Goal: Information Seeking & Learning: Check status

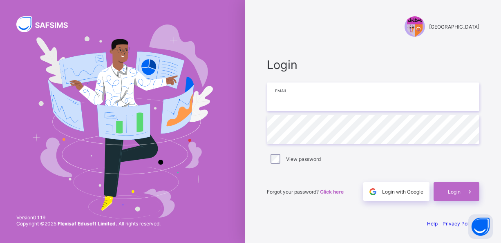
click at [303, 102] on input "email" at bounding box center [373, 97] width 213 height 29
type input "**********"
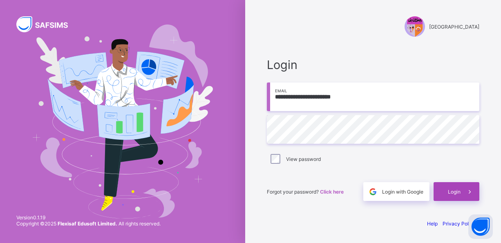
click at [452, 194] on span "Login" at bounding box center [454, 192] width 13 height 6
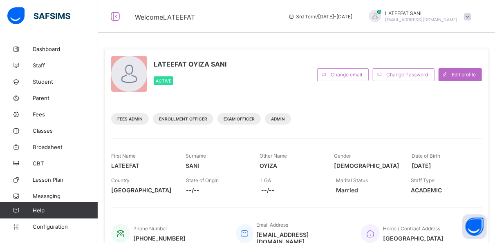
scroll to position [16, 0]
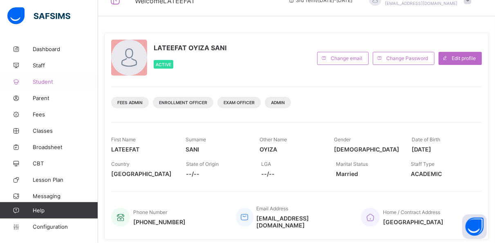
click at [51, 81] on span "Student" at bounding box center [65, 81] width 65 height 7
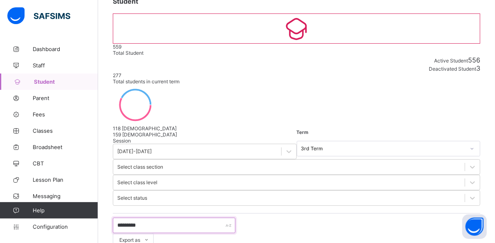
scroll to position [78, 0]
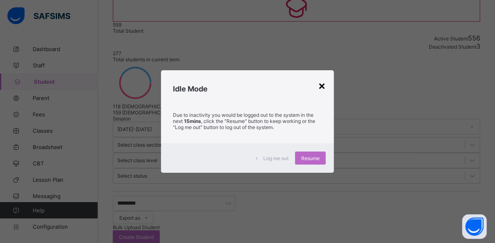
click at [322, 84] on div "×" at bounding box center [322, 85] width 8 height 14
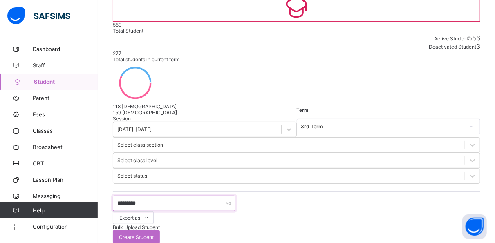
click at [165, 196] on input "*********" at bounding box center [174, 204] width 123 height 16
type input "*"
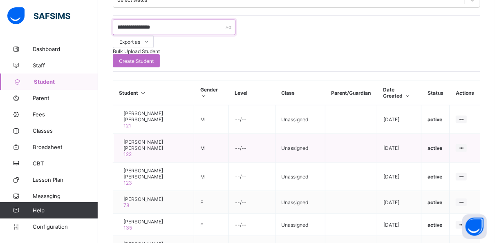
scroll to position [255, 0]
type input "**********"
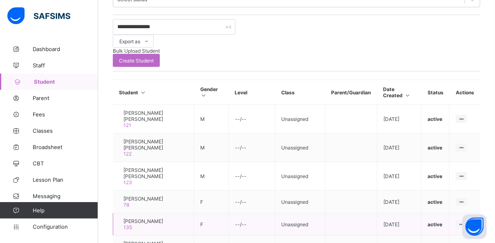
click at [326, 213] on td at bounding box center [351, 224] width 52 height 22
click at [46, 147] on span "Broadsheet" at bounding box center [65, 147] width 65 height 7
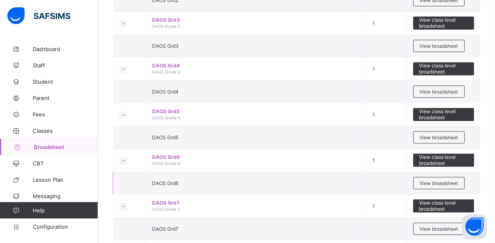
scroll to position [818, 0]
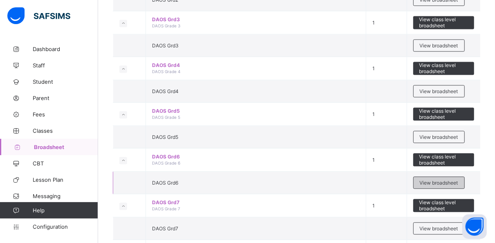
click at [425, 180] on span "View broadsheet" at bounding box center [439, 183] width 38 height 6
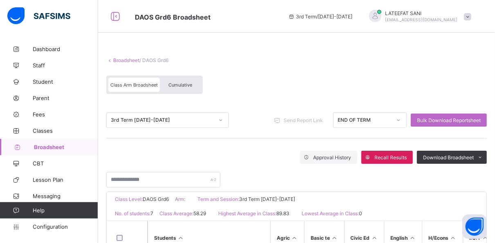
click at [179, 86] on span "Cumulative" at bounding box center [180, 85] width 24 height 6
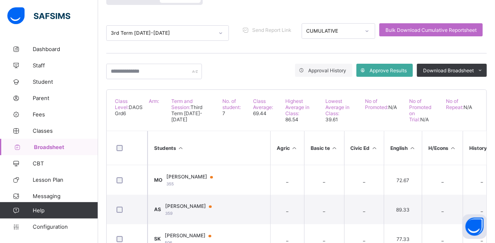
scroll to position [38, 0]
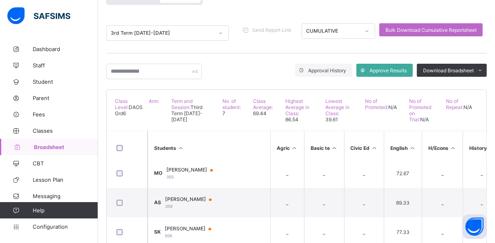
click at [65, 149] on span "Broadsheet" at bounding box center [66, 147] width 64 height 7
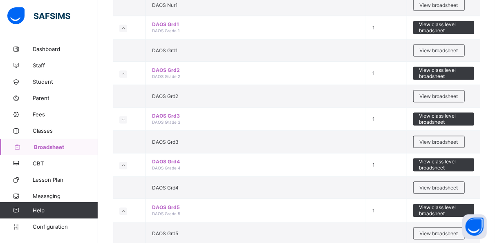
scroll to position [755, 0]
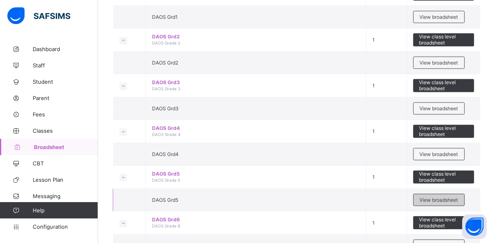
click at [426, 197] on span "View broadsheet" at bounding box center [439, 200] width 38 height 6
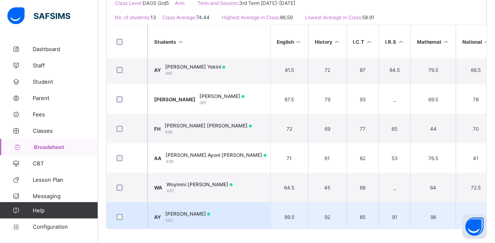
scroll to position [118, 0]
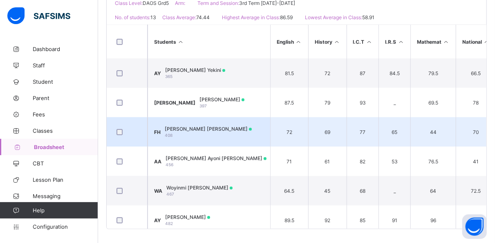
click at [201, 132] on div "Fatima Ali Hassan 408" at bounding box center [208, 132] width 87 height 12
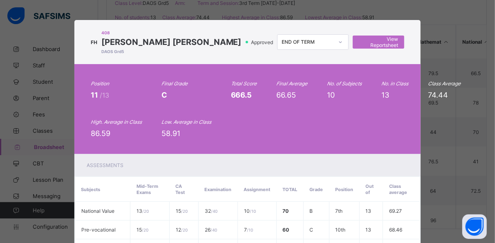
scroll to position [0, 0]
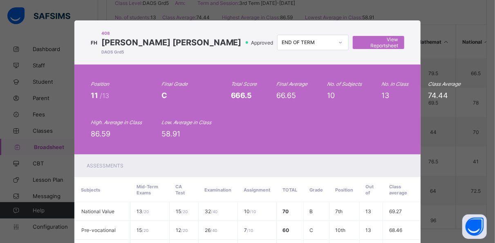
click at [431, 11] on div "FH 408 Fatima Ali Hassan DAOS Grd5 Approved END OF TERM View Reportsheet Positi…" at bounding box center [247, 121] width 495 height 243
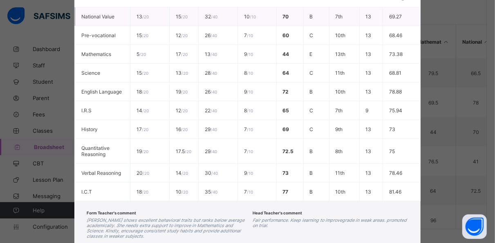
scroll to position [242, 0]
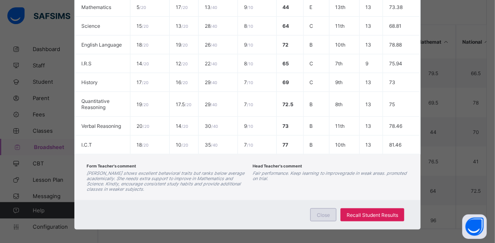
click at [329, 211] on div "Close" at bounding box center [323, 214] width 26 height 13
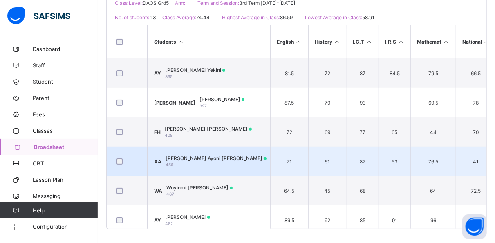
click at [201, 162] on div "Aisha Ayoni Abdullahi 456" at bounding box center [216, 161] width 101 height 12
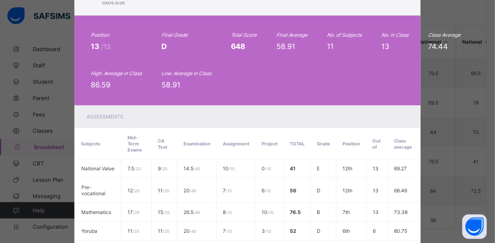
scroll to position [0, 0]
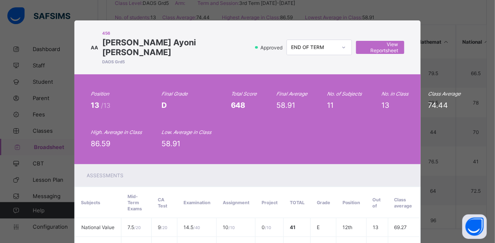
click at [360, 5] on div "AA 456 Aisha Ayoni Abdullahi DAOS Grd5 Approved END OF TERM View Reportsheet Po…" at bounding box center [247, 121] width 495 height 243
click at [456, 69] on div "AA 456 Aisha Ayoni Abdullahi DAOS Grd5 Approved END OF TERM View Reportsheet Po…" at bounding box center [247, 121] width 495 height 243
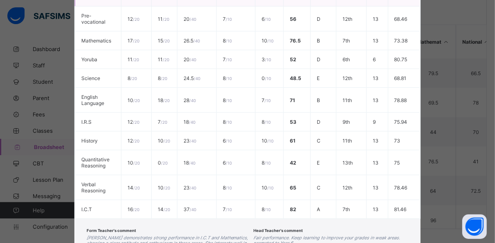
scroll to position [289, 0]
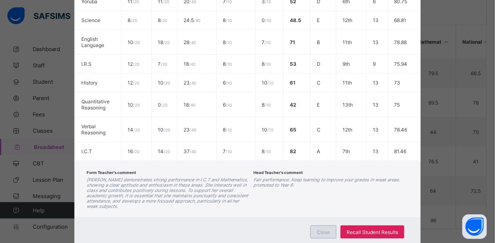
click at [325, 229] on span "Close" at bounding box center [323, 232] width 13 height 6
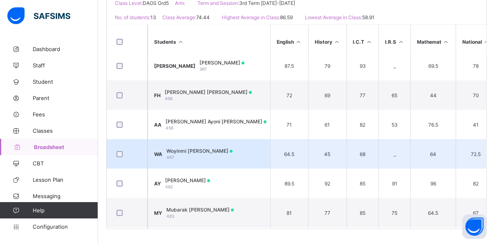
scroll to position [163, 0]
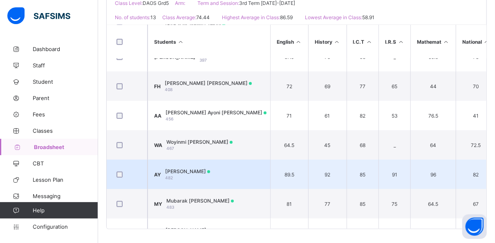
click at [239, 169] on td "AY Aliyah Bolanle Yekini 482" at bounding box center [209, 174] width 123 height 29
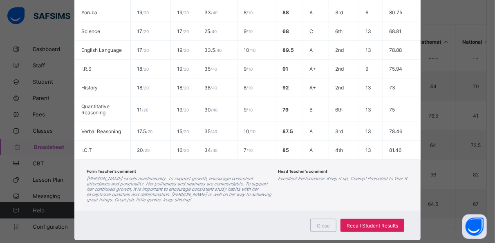
scroll to position [256, 0]
click at [322, 222] on span "Close" at bounding box center [323, 225] width 13 height 6
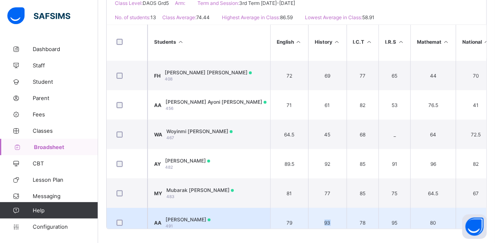
click at [322, 219] on td "93" at bounding box center [327, 222] width 38 height 29
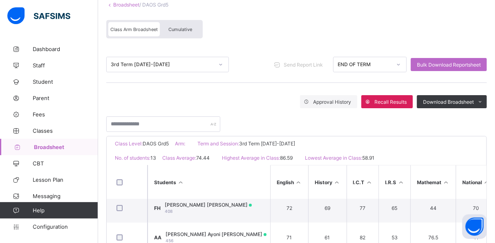
scroll to position [183, 0]
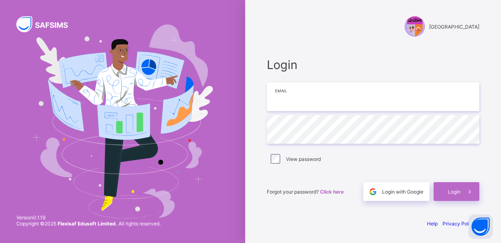
click at [322, 103] on input "email" at bounding box center [373, 97] width 213 height 29
type input "**********"
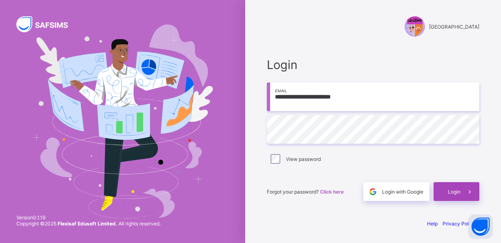
click at [448, 192] on span "Login" at bounding box center [454, 192] width 13 height 6
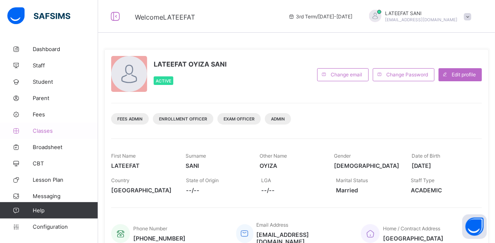
click at [52, 131] on span "Classes" at bounding box center [65, 131] width 65 height 7
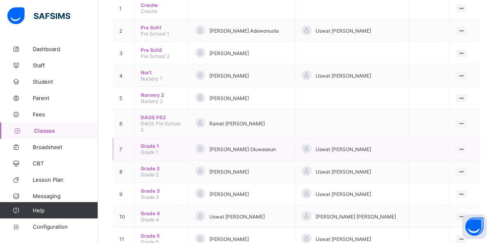
scroll to position [105, 0]
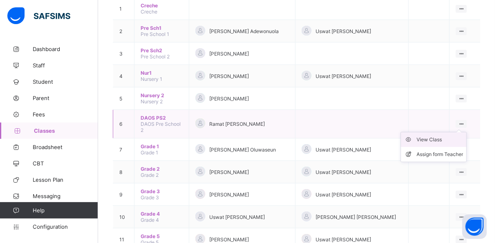
click at [444, 136] on div "View Class" at bounding box center [439, 140] width 47 height 8
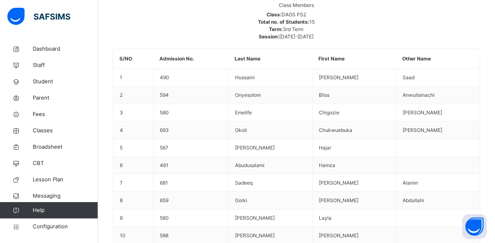
scroll to position [423, 0]
click at [50, 84] on span "Student" at bounding box center [65, 82] width 65 height 8
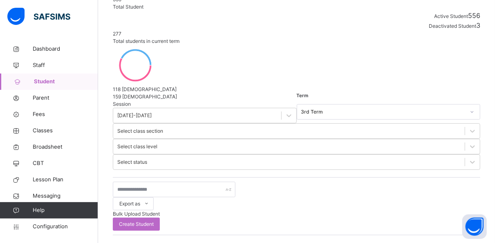
scroll to position [110, 0]
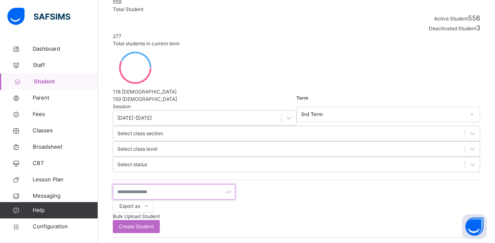
click at [175, 184] on input "text" at bounding box center [174, 192] width 123 height 16
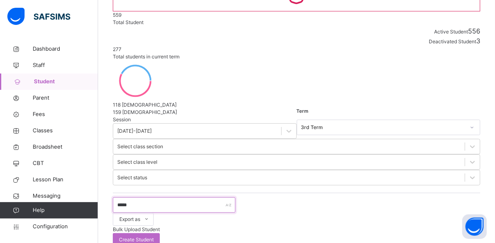
scroll to position [99, 0]
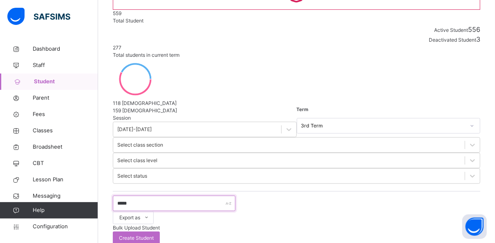
type input "*****"
click at [45, 149] on span "Broadsheet" at bounding box center [65, 147] width 65 height 8
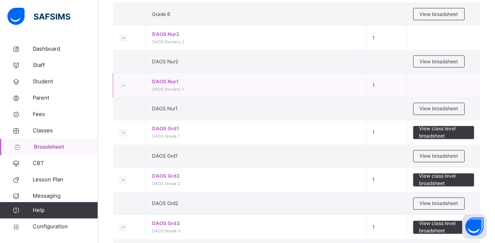
scroll to position [648, 0]
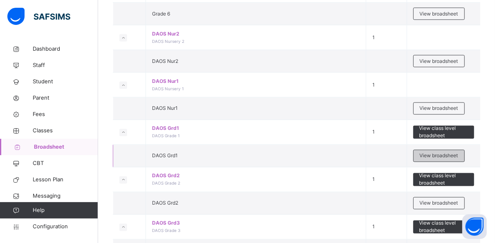
click at [436, 152] on span "View broadsheet" at bounding box center [439, 155] width 38 height 7
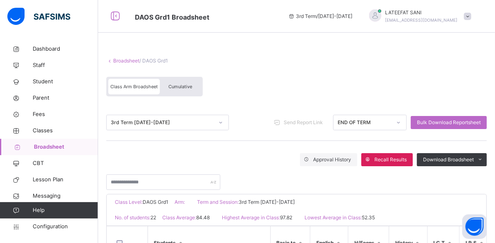
scroll to position [8, 0]
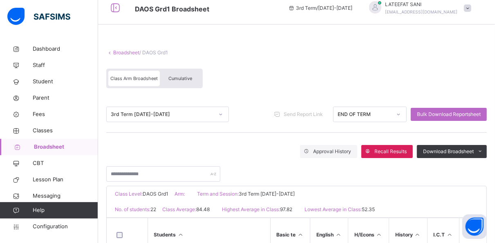
click at [188, 76] on span "Cumulative" at bounding box center [180, 79] width 24 height 6
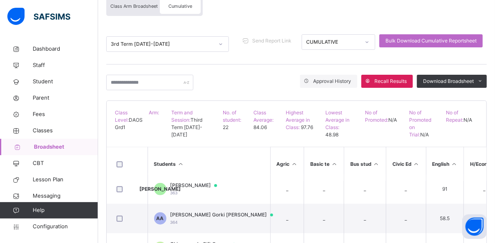
scroll to position [281, 0]
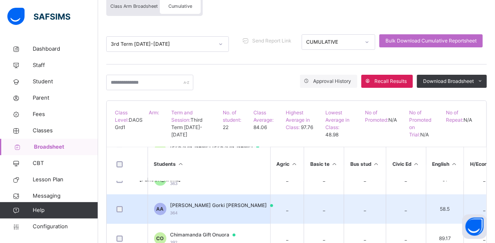
click at [225, 212] on div "Abdurrahman Gorki Abdullahi 364" at bounding box center [225, 209] width 110 height 15
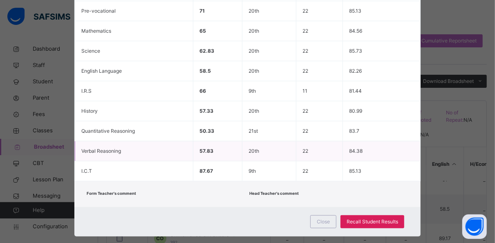
scroll to position [0, 0]
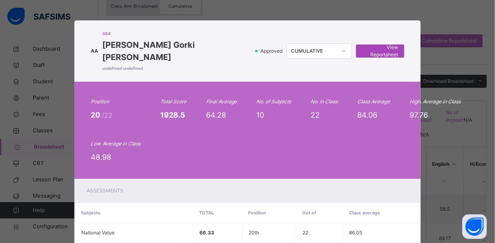
click at [379, 44] on span "View Reportsheet" at bounding box center [380, 51] width 36 height 15
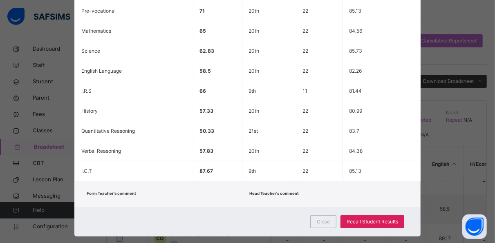
scroll to position [204, 0]
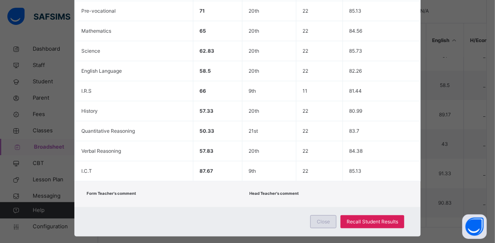
click at [324, 218] on span "Close" at bounding box center [323, 221] width 13 height 7
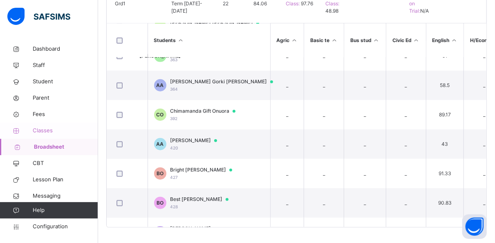
click at [57, 132] on span "Classes" at bounding box center [65, 131] width 65 height 8
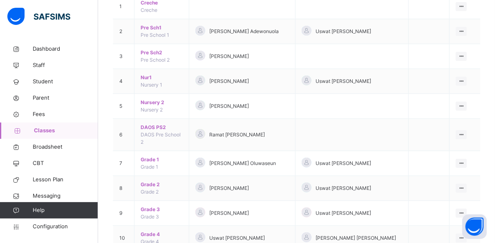
scroll to position [111, 0]
click at [443, 143] on ul "View Class Assign form Teacher" at bounding box center [434, 158] width 66 height 30
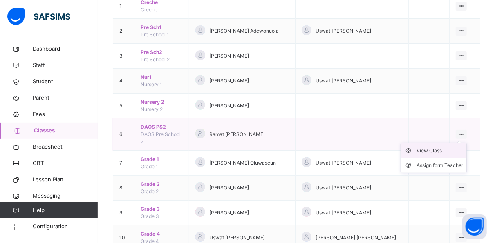
click at [442, 147] on div "View Class" at bounding box center [439, 151] width 47 height 8
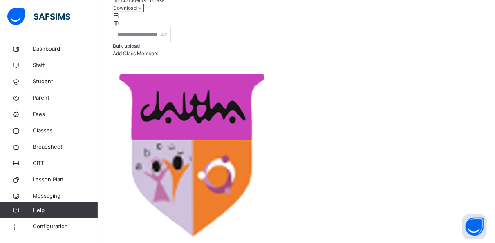
scroll to position [167, 0]
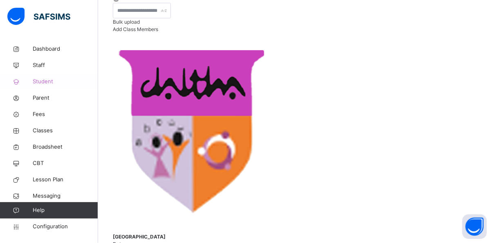
click at [49, 82] on span "Student" at bounding box center [65, 82] width 65 height 8
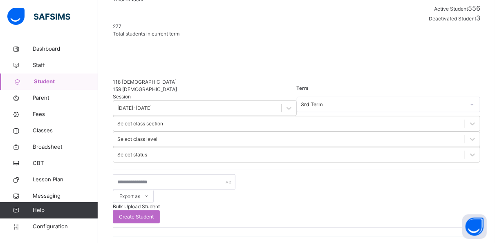
scroll to position [167, 0]
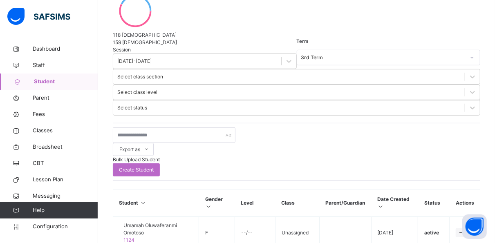
click at [146, 190] on th "Student" at bounding box center [156, 203] width 86 height 27
click at [165, 128] on input "text" at bounding box center [174, 136] width 123 height 16
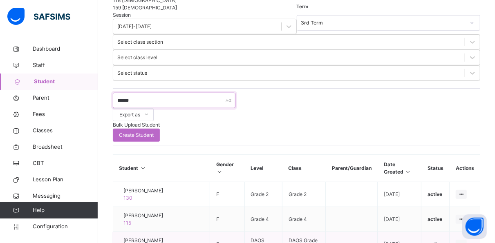
scroll to position [202, 0]
type input "******"
click at [54, 145] on span "Broadsheet" at bounding box center [65, 147] width 65 height 8
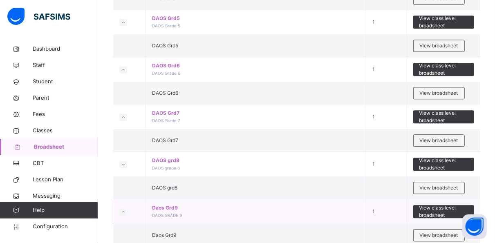
scroll to position [949, 0]
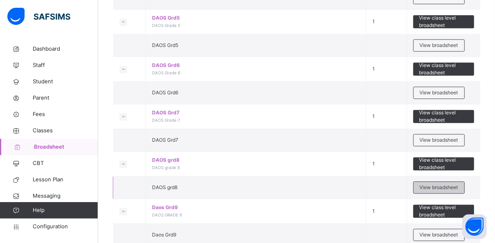
click at [428, 184] on span "View broadsheet" at bounding box center [439, 187] width 38 height 7
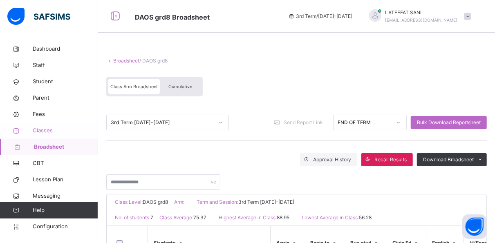
click at [46, 129] on span "Classes" at bounding box center [65, 131] width 65 height 8
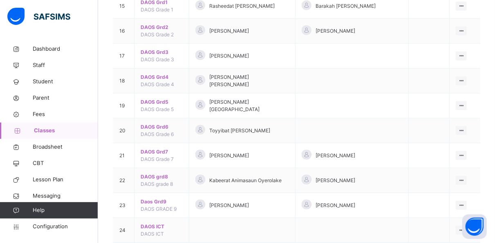
scroll to position [474, 0]
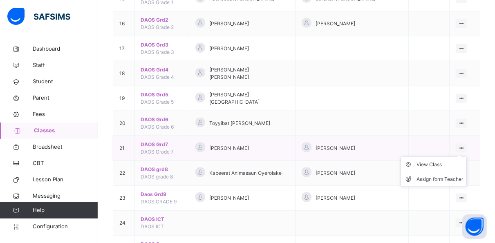
click at [465, 145] on icon at bounding box center [461, 148] width 7 height 6
click at [450, 161] on div "View Class" at bounding box center [439, 165] width 47 height 8
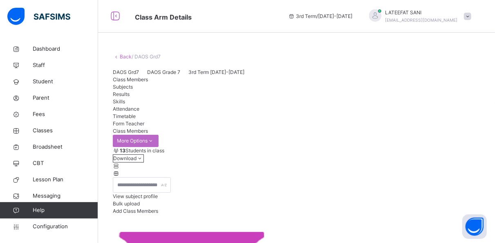
scroll to position [32, 0]
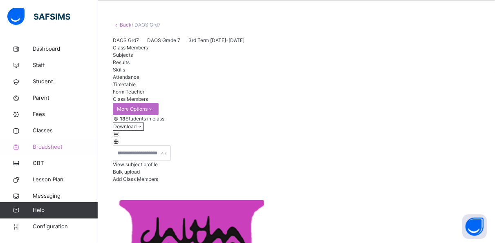
click at [49, 144] on span "Broadsheet" at bounding box center [65, 147] width 65 height 8
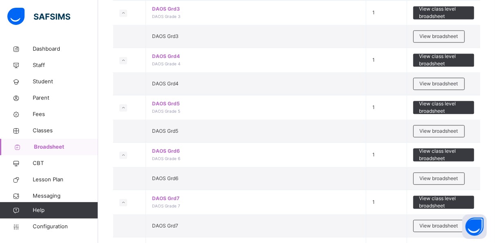
scroll to position [918, 0]
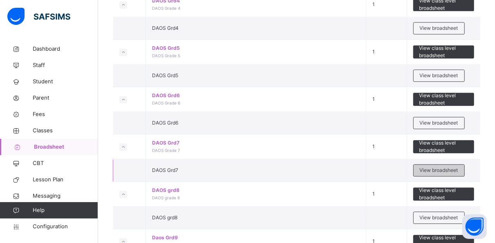
click at [435, 167] on span "View broadsheet" at bounding box center [439, 170] width 38 height 7
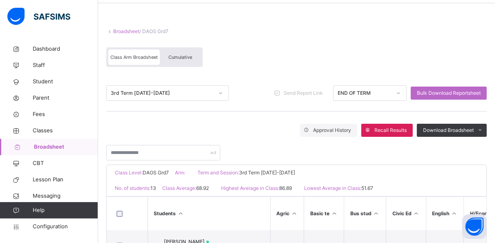
scroll to position [37, 0]
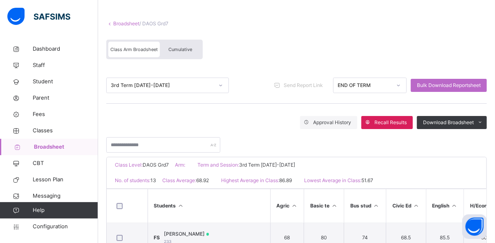
click at [187, 47] on span "Cumulative" at bounding box center [180, 50] width 24 height 6
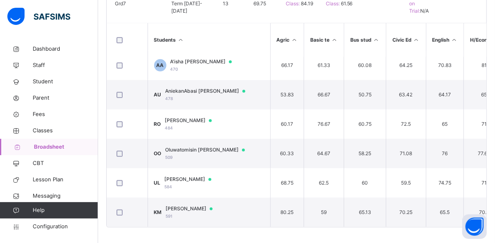
scroll to position [208, 0]
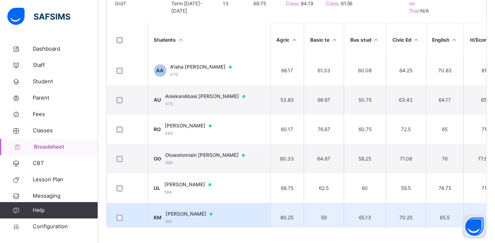
click at [244, 211] on td "KM Khadijah Umar Maikudi 591" at bounding box center [209, 217] width 123 height 29
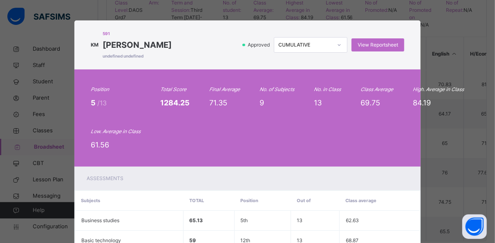
scroll to position [190, 0]
click at [371, 42] on span "View Reportsheet" at bounding box center [378, 44] width 40 height 7
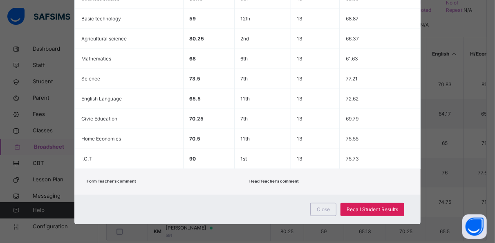
scroll to position [204, 0]
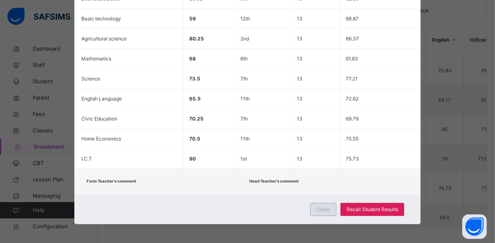
click at [323, 203] on div "Close" at bounding box center [323, 209] width 26 height 13
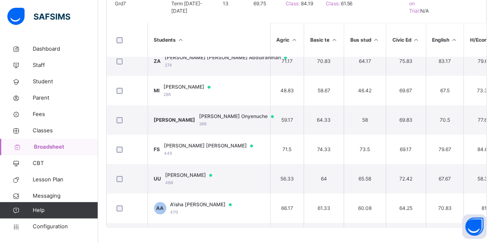
scroll to position [69, 0]
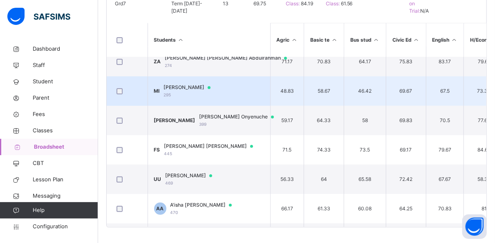
click at [248, 103] on td "MI Maryam Ibrahim 295" at bounding box center [209, 90] width 123 height 29
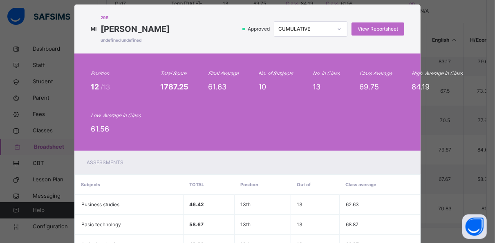
scroll to position [2, 0]
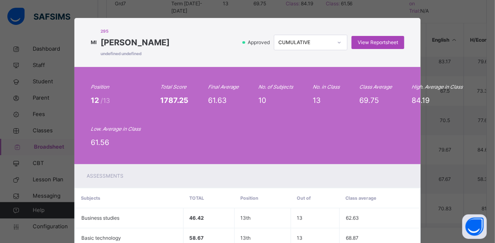
click at [362, 40] on span "View Reportsheet" at bounding box center [378, 42] width 40 height 7
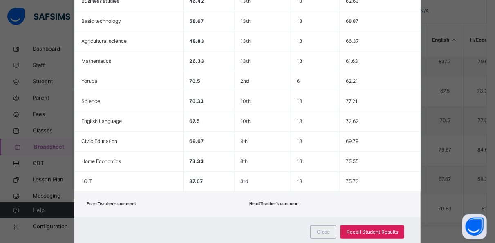
scroll to position [242, 0]
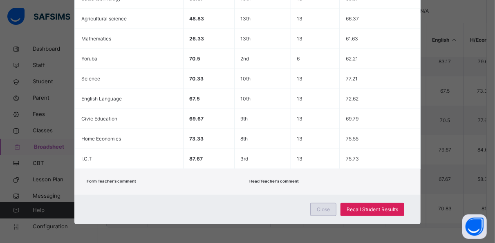
click at [326, 206] on span "Close" at bounding box center [323, 209] width 13 height 7
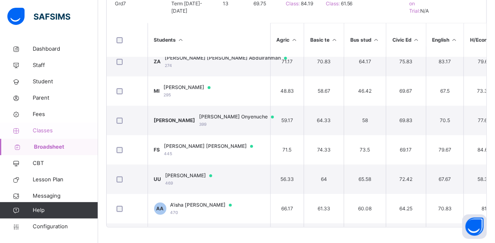
click at [47, 127] on span "Classes" at bounding box center [65, 131] width 65 height 8
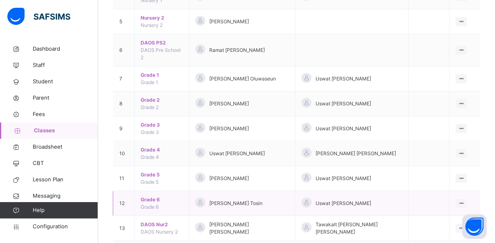
scroll to position [179, 0]
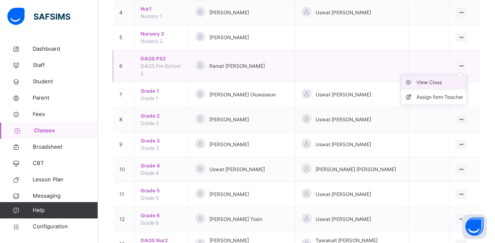
click at [443, 78] on div "View Class" at bounding box center [439, 82] width 47 height 8
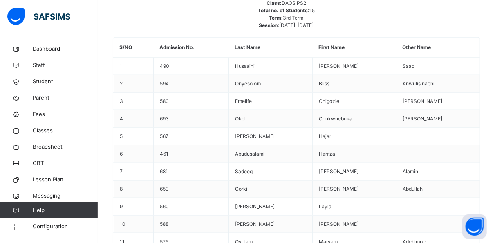
scroll to position [448, 0]
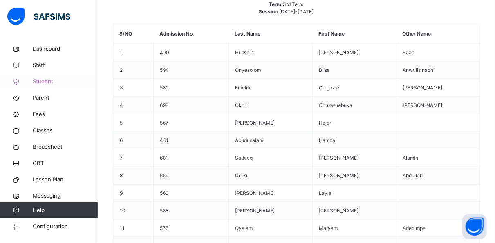
click at [43, 80] on span "Student" at bounding box center [65, 82] width 65 height 8
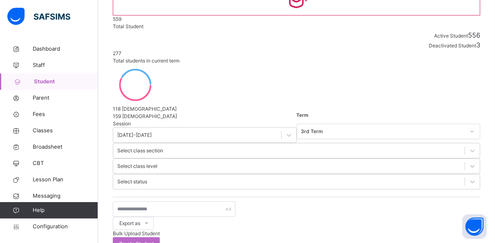
scroll to position [93, 0]
click at [178, 201] on input "text" at bounding box center [174, 209] width 123 height 16
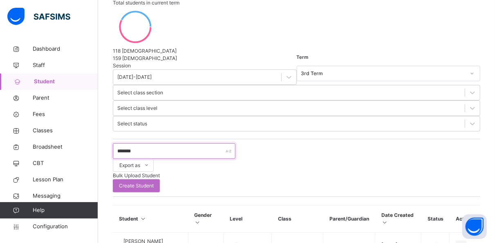
scroll to position [151, 0]
type input "*******"
click at [53, 145] on span "Broadsheet" at bounding box center [65, 147] width 65 height 8
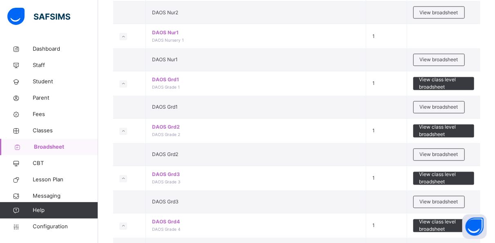
scroll to position [700, 0]
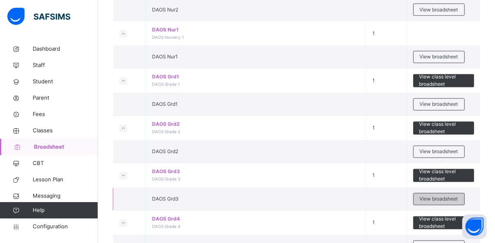
click at [435, 198] on span "View broadsheet" at bounding box center [439, 199] width 38 height 7
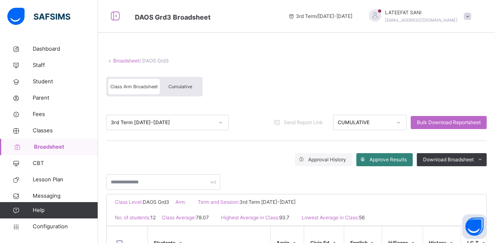
click at [386, 159] on span "Approve Results" at bounding box center [387, 159] width 37 height 7
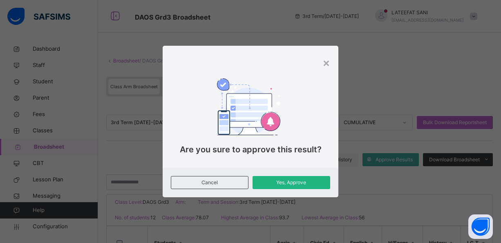
click at [308, 184] on span "Yes, Approve" at bounding box center [291, 182] width 65 height 7
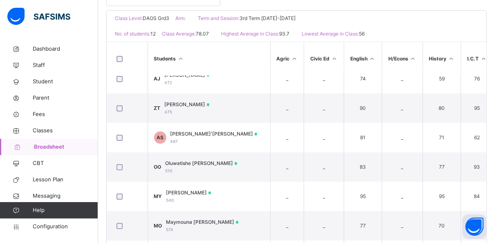
scroll to position [186, 0]
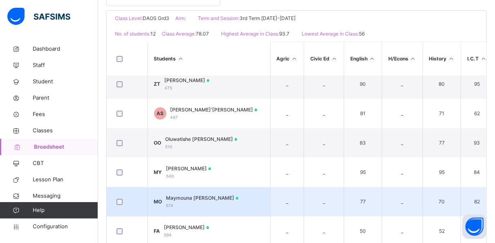
click at [248, 198] on td "MO Maymouna Oyebola Oyelami 574" at bounding box center [209, 201] width 123 height 29
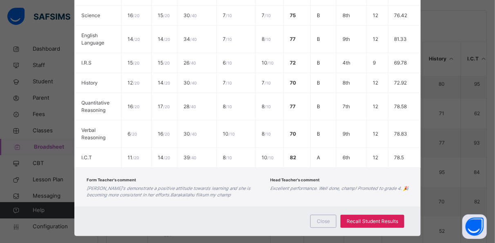
scroll to position [203, 0]
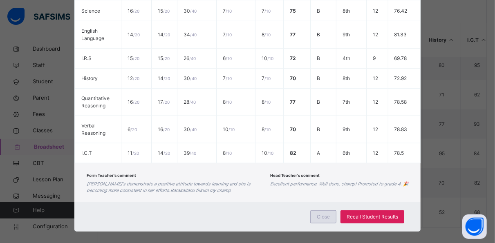
click at [324, 213] on span "Close" at bounding box center [323, 216] width 13 height 7
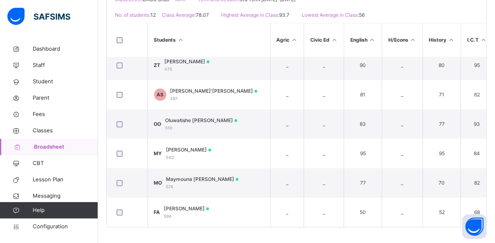
click at [56, 147] on span "Broadsheet" at bounding box center [66, 147] width 64 height 8
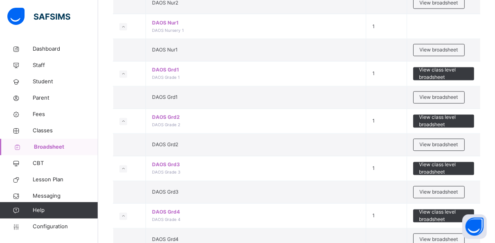
scroll to position [743, 0]
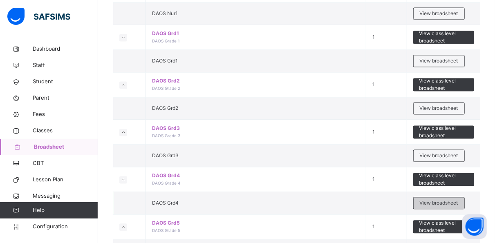
click at [425, 199] on span "View broadsheet" at bounding box center [439, 202] width 38 height 7
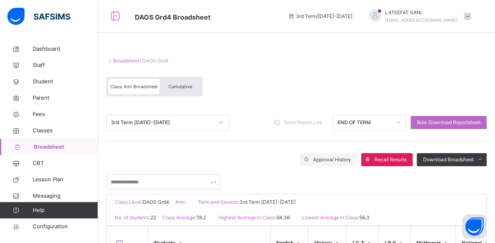
click at [197, 85] on div "Cumulative" at bounding box center [180, 87] width 41 height 16
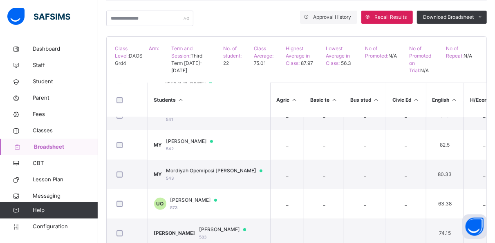
scroll to position [372, 0]
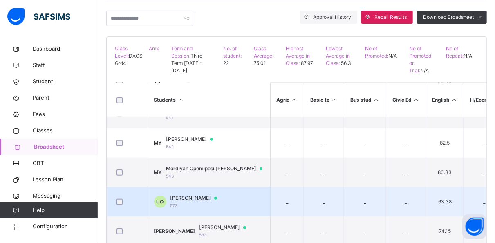
click at [222, 201] on div "Ubaydullah Adegboyega Oyelami 573" at bounding box center [197, 202] width 54 height 15
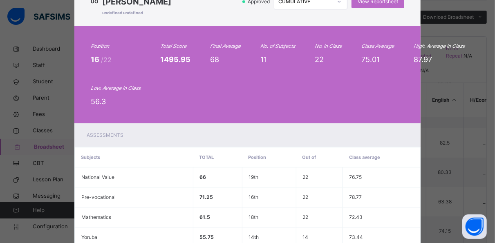
scroll to position [0, 0]
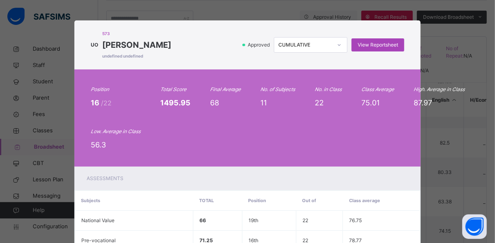
click at [378, 47] on span "View Reportsheet" at bounding box center [378, 44] width 40 height 7
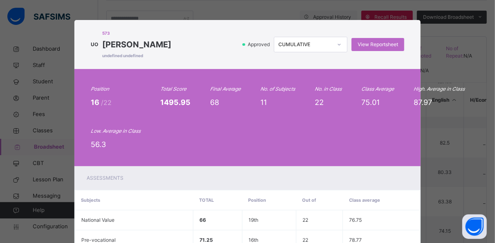
click at [450, 108] on div "87.97" at bounding box center [439, 102] width 51 height 11
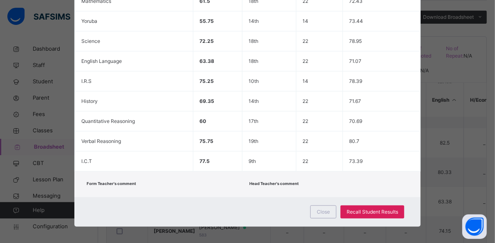
scroll to position [274, 0]
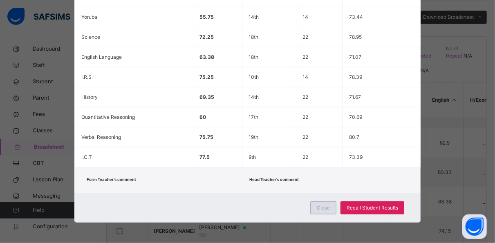
click at [327, 208] on span "Close" at bounding box center [323, 207] width 13 height 7
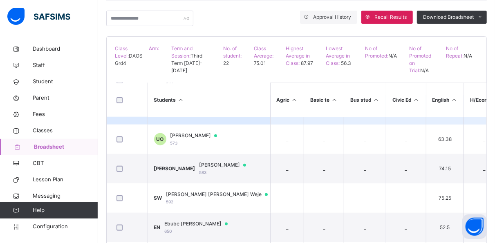
scroll to position [435, 0]
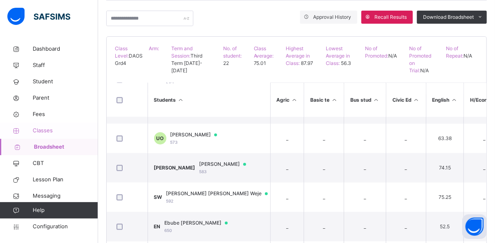
click at [49, 128] on span "Classes" at bounding box center [65, 131] width 65 height 8
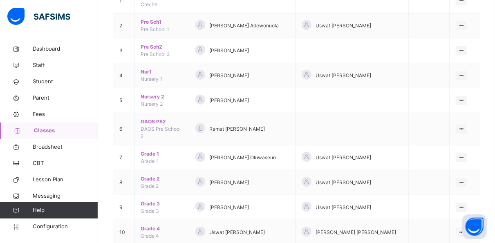
scroll to position [116, 0]
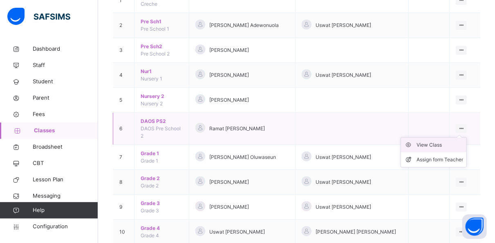
click at [443, 141] on div "View Class" at bounding box center [439, 145] width 47 height 8
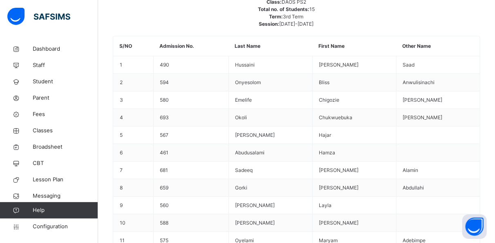
scroll to position [477, 0]
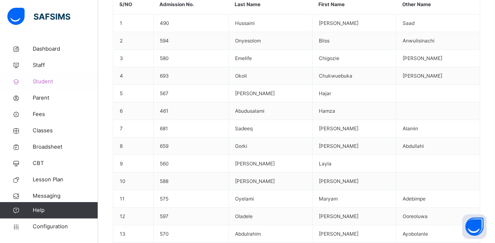
click at [49, 83] on span "Student" at bounding box center [65, 82] width 65 height 8
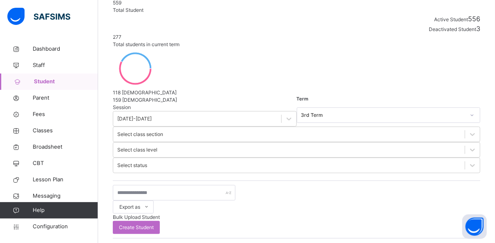
scroll to position [109, 0]
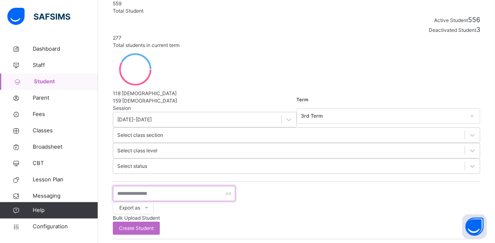
click at [152, 186] on input "text" at bounding box center [174, 194] width 123 height 16
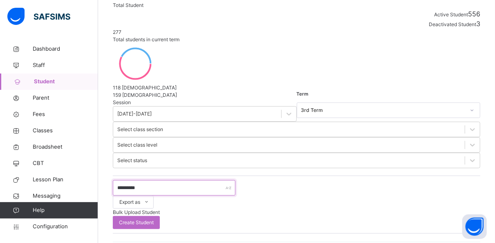
scroll to position [114, 0]
type input "**********"
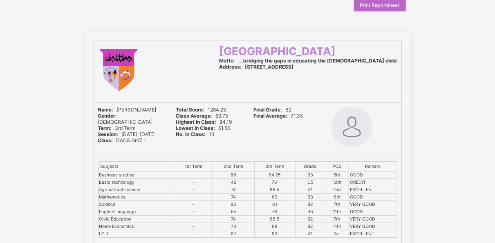
scroll to position [11, 0]
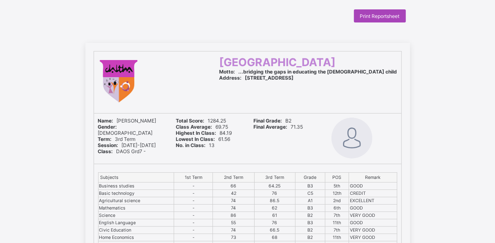
click at [374, 13] on span "Print Reportsheet" at bounding box center [380, 16] width 40 height 6
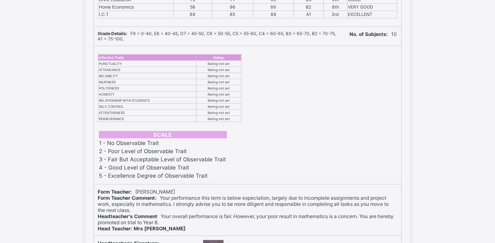
scroll to position [284, 0]
